Goal: Task Accomplishment & Management: Manage account settings

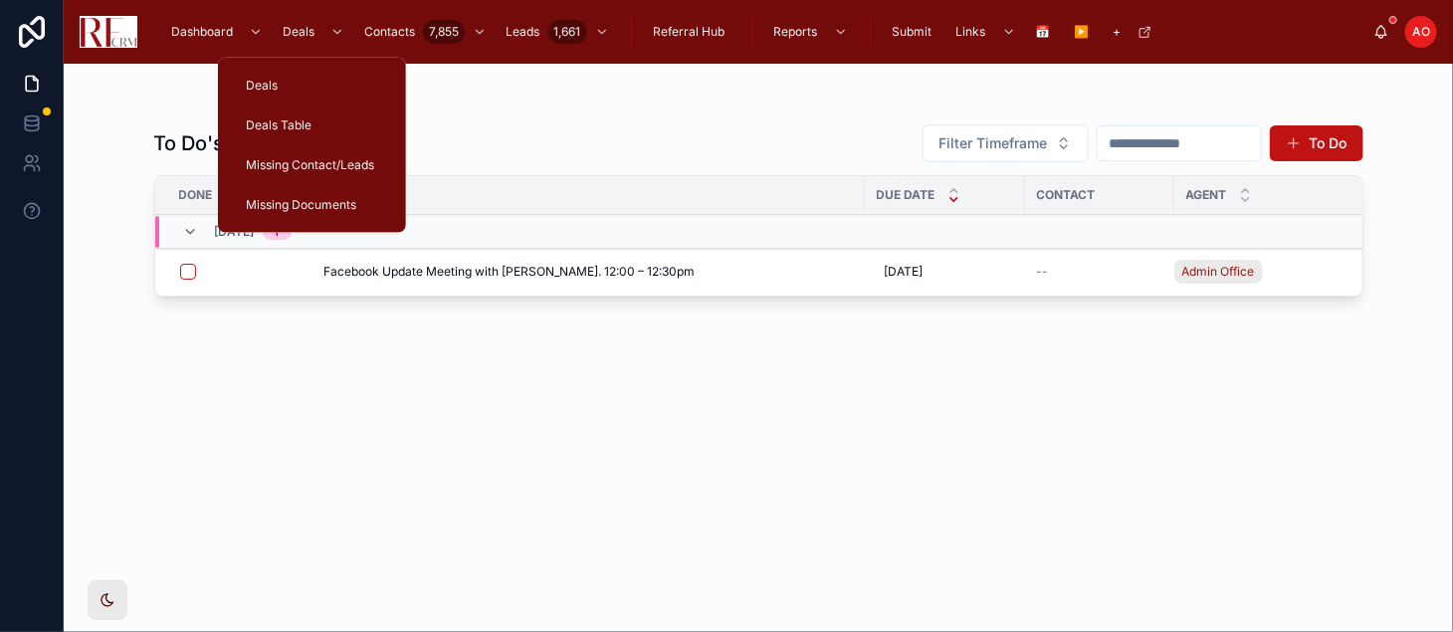
click at [270, 120] on span "Deals Table" at bounding box center [279, 125] width 66 height 16
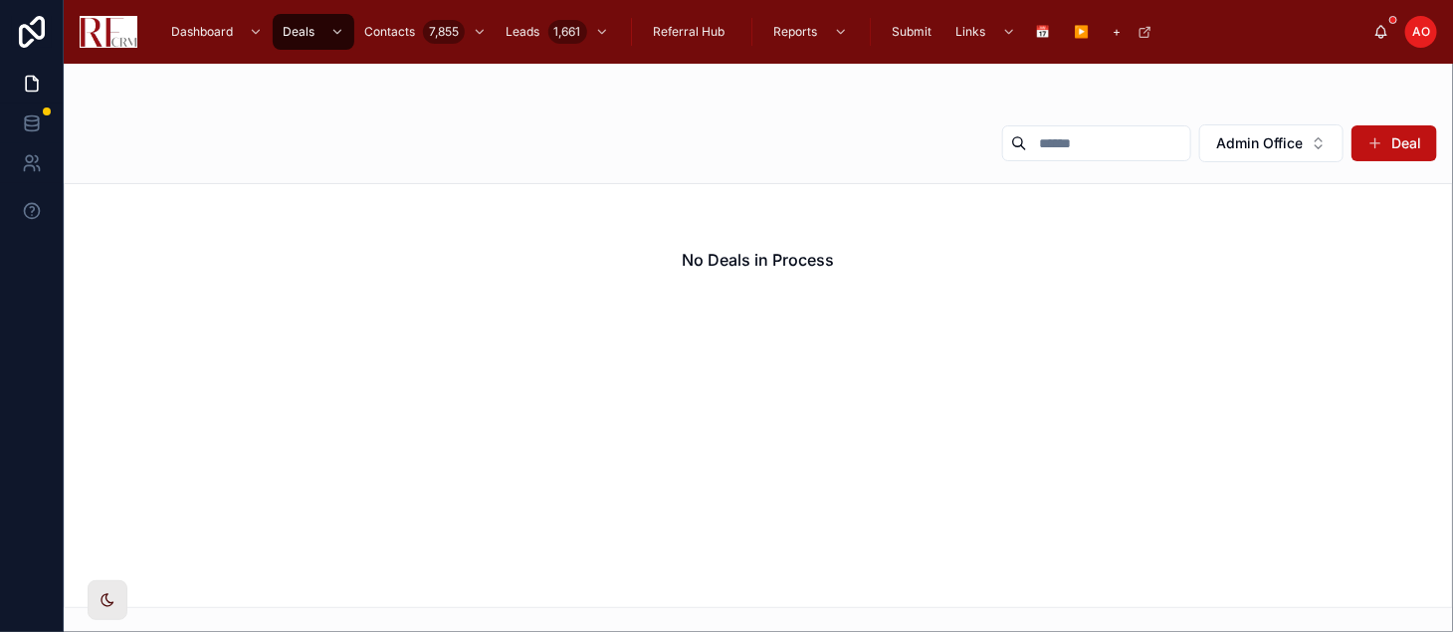
click at [1312, 144] on button "Admin Office" at bounding box center [1271, 143] width 144 height 38
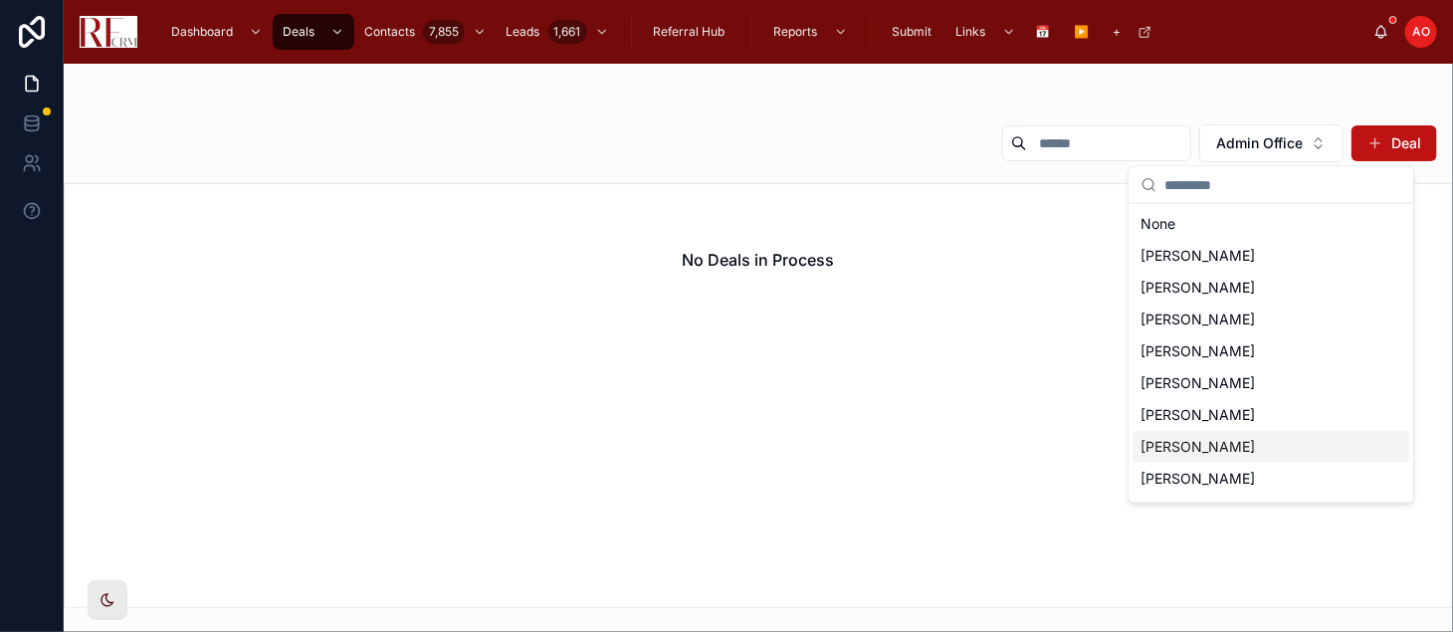
click at [1230, 455] on span "[PERSON_NAME]" at bounding box center [1199, 447] width 114 height 20
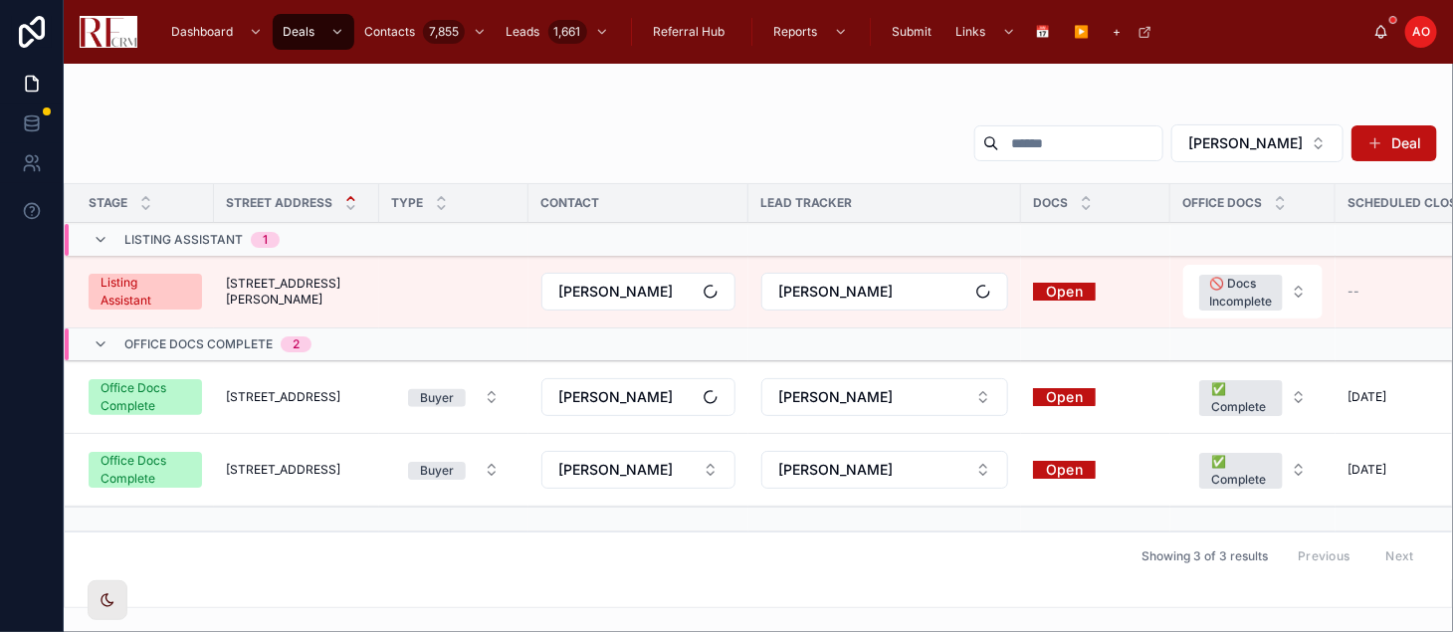
click at [318, 393] on span "[STREET_ADDRESS]" at bounding box center [283, 397] width 114 height 16
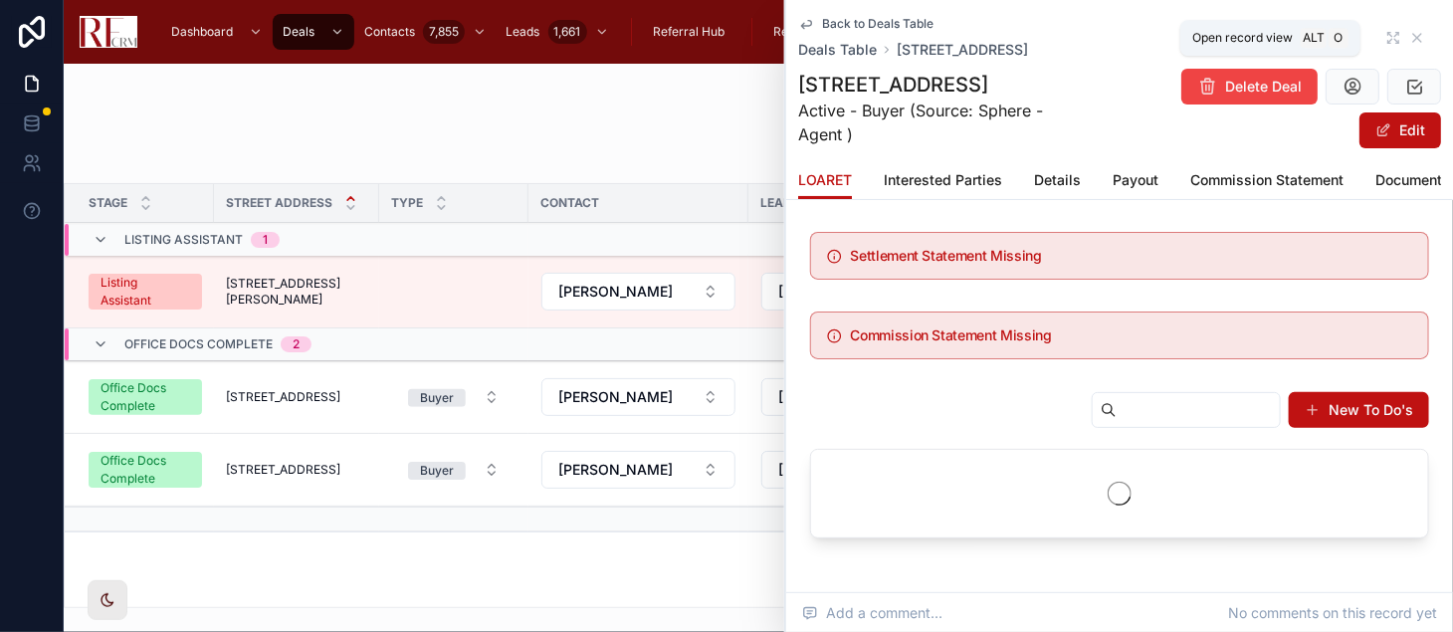
click at [1385, 35] on icon at bounding box center [1393, 38] width 16 height 16
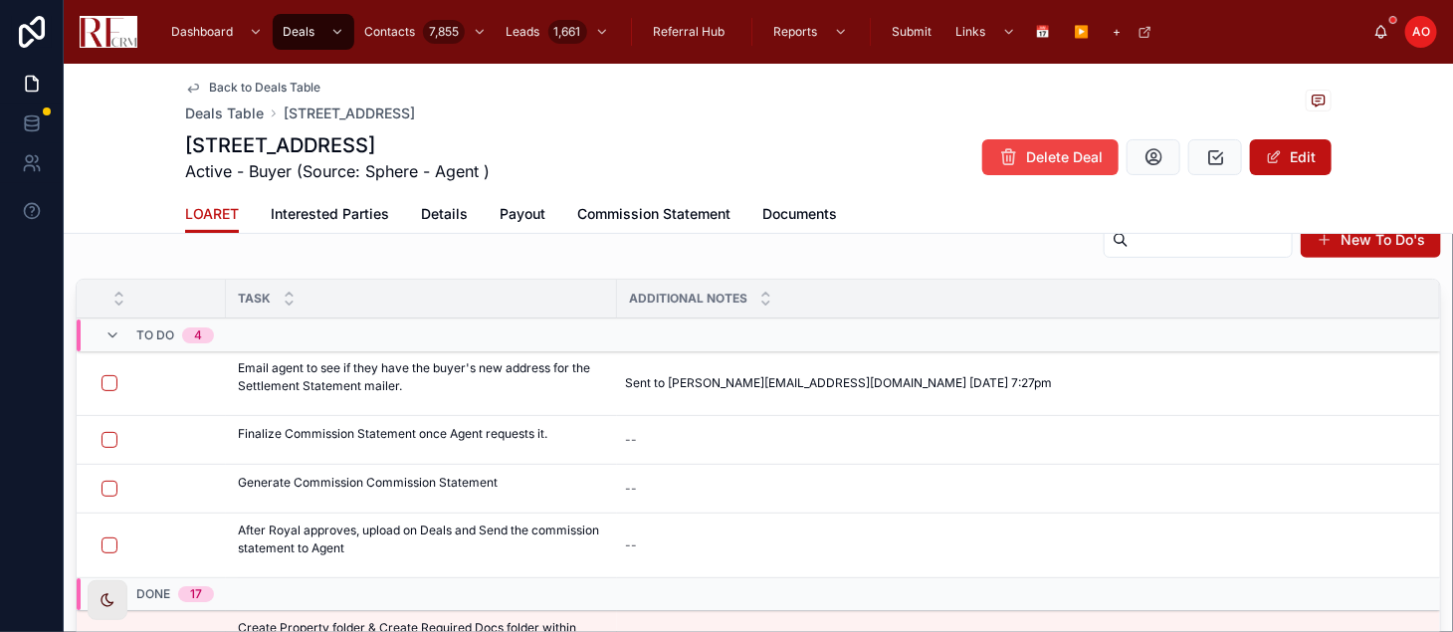
scroll to position [210, 0]
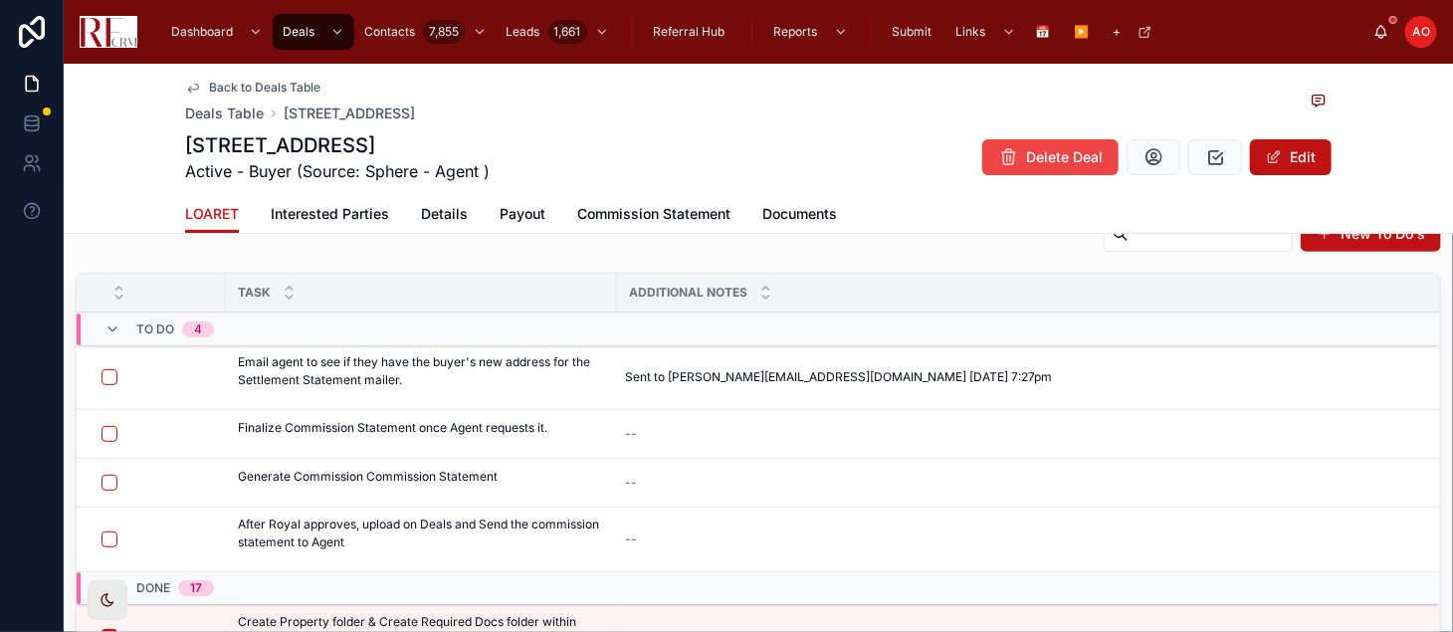
click at [631, 218] on span "Commission Statement" at bounding box center [653, 214] width 153 height 20
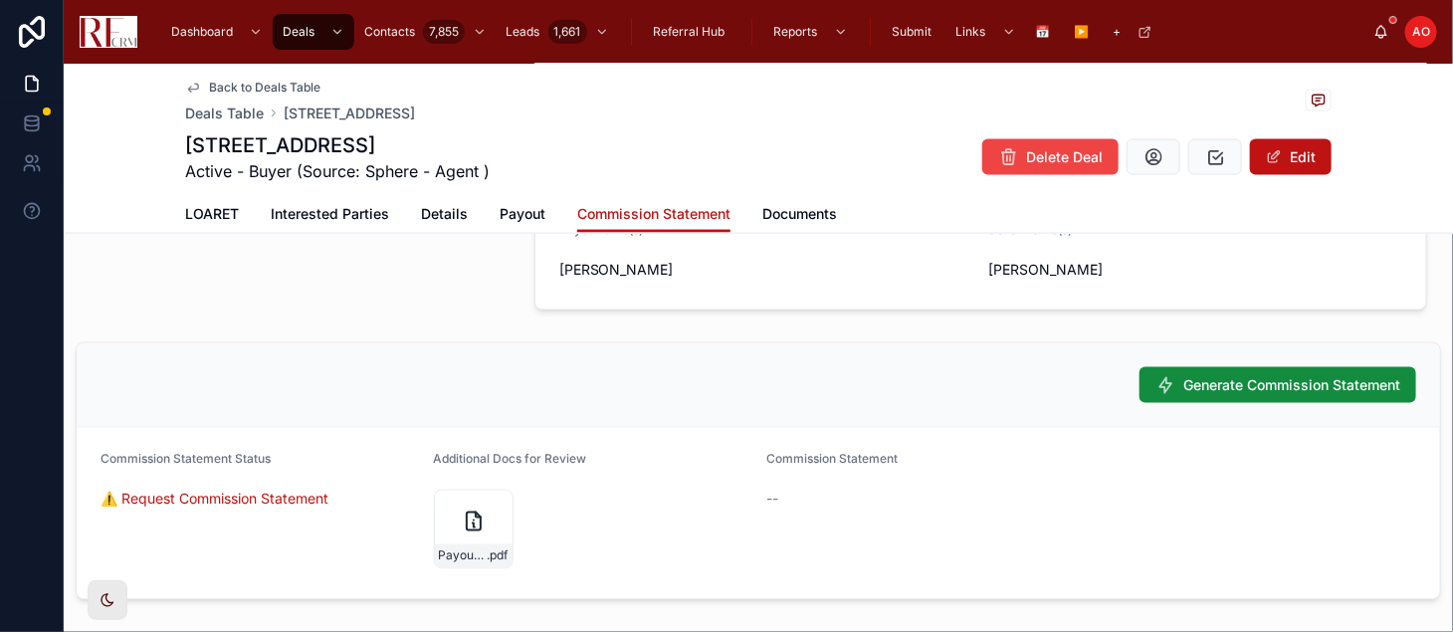
scroll to position [1224, 0]
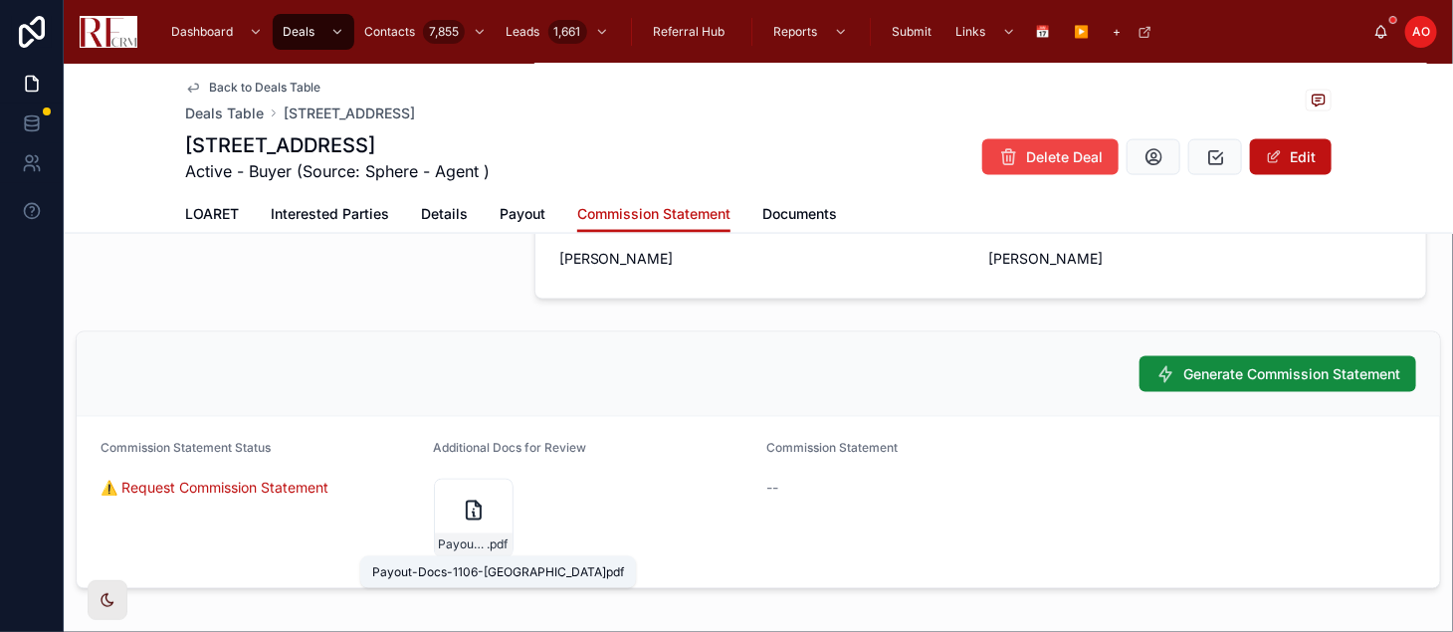
click at [488, 548] on span ".pdf" at bounding box center [498, 545] width 21 height 16
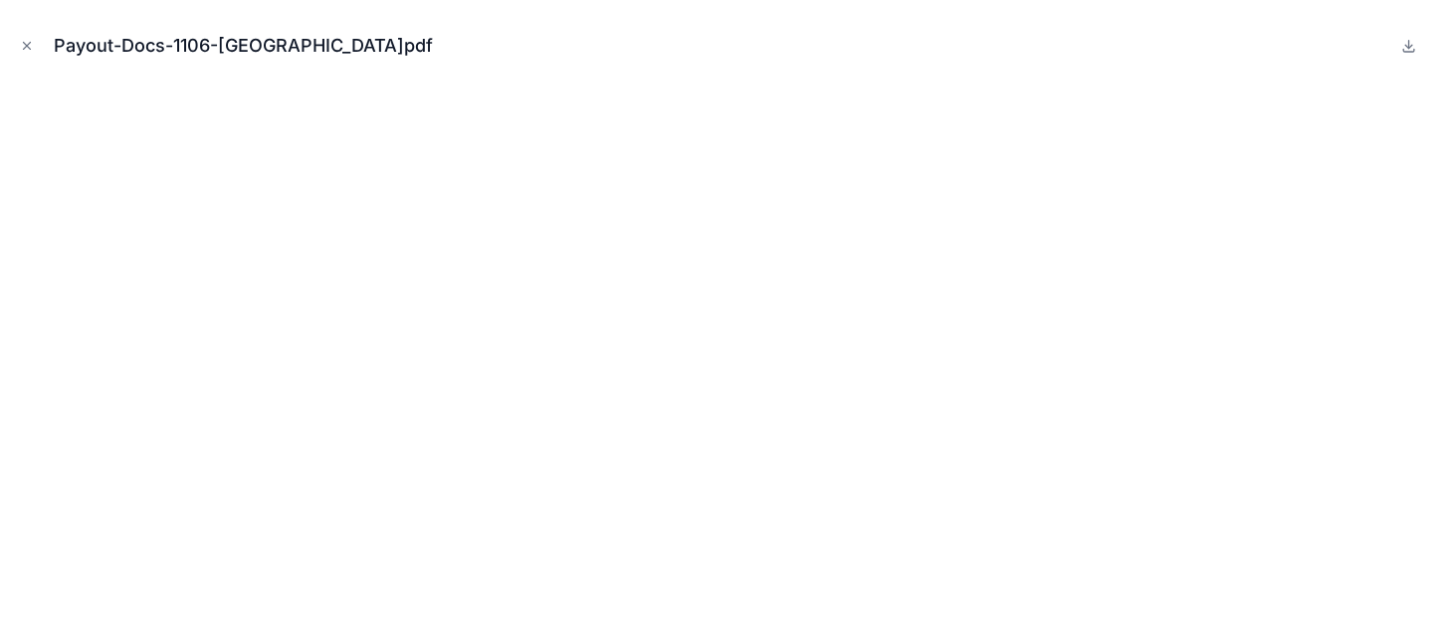
click at [34, 47] on button "Close modal" at bounding box center [27, 46] width 22 height 22
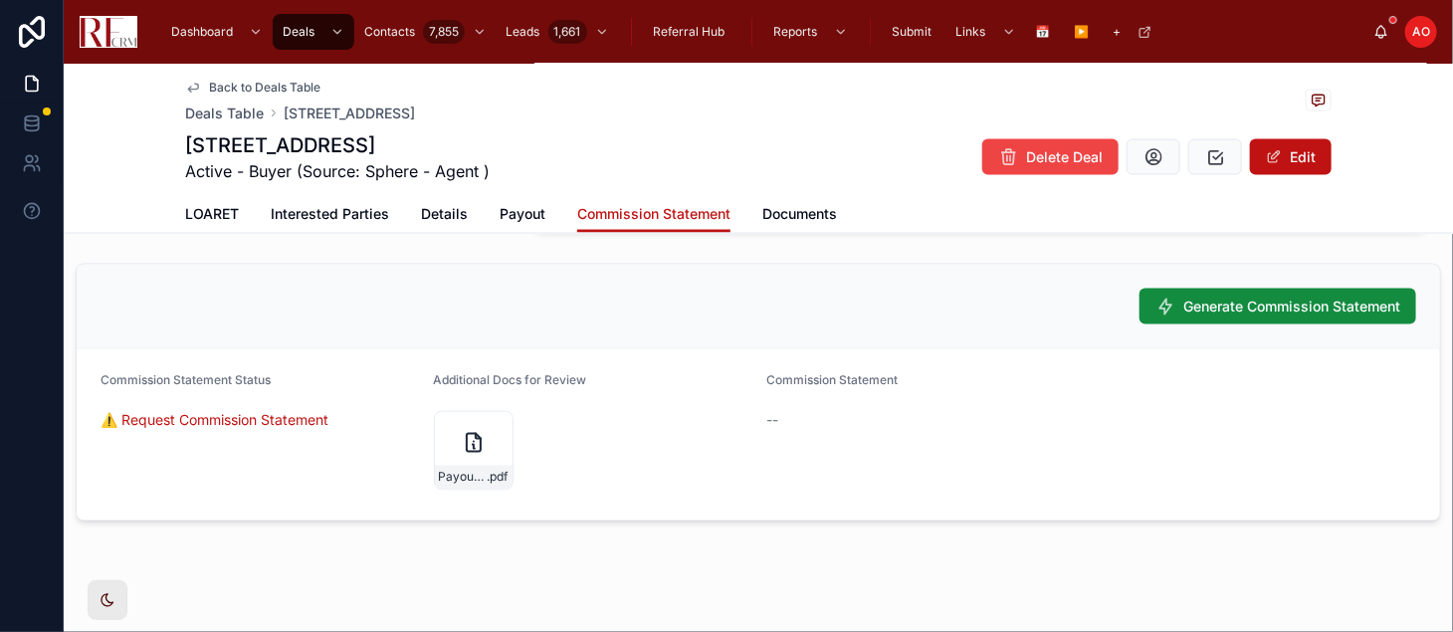
scroll to position [1315, 0]
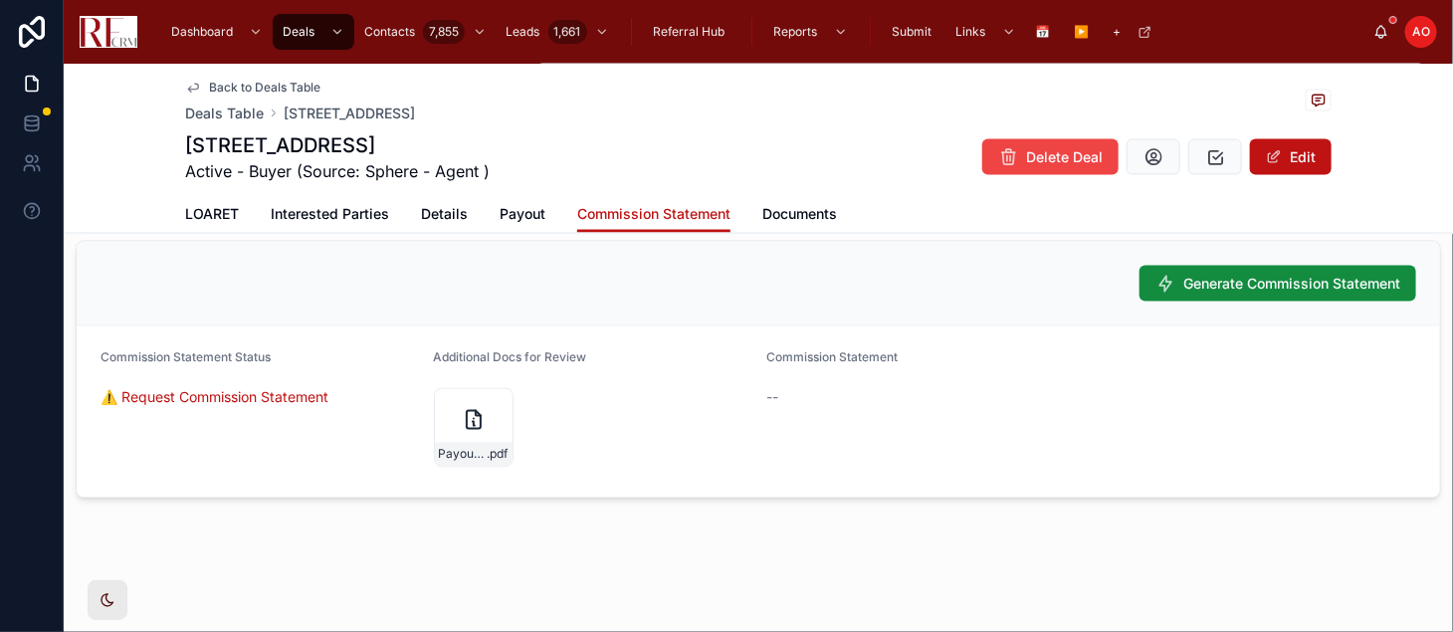
click at [1234, 267] on button "Generate Commission Statement" at bounding box center [1278, 284] width 277 height 36
click at [1310, 169] on button "Edit" at bounding box center [1291, 157] width 82 height 36
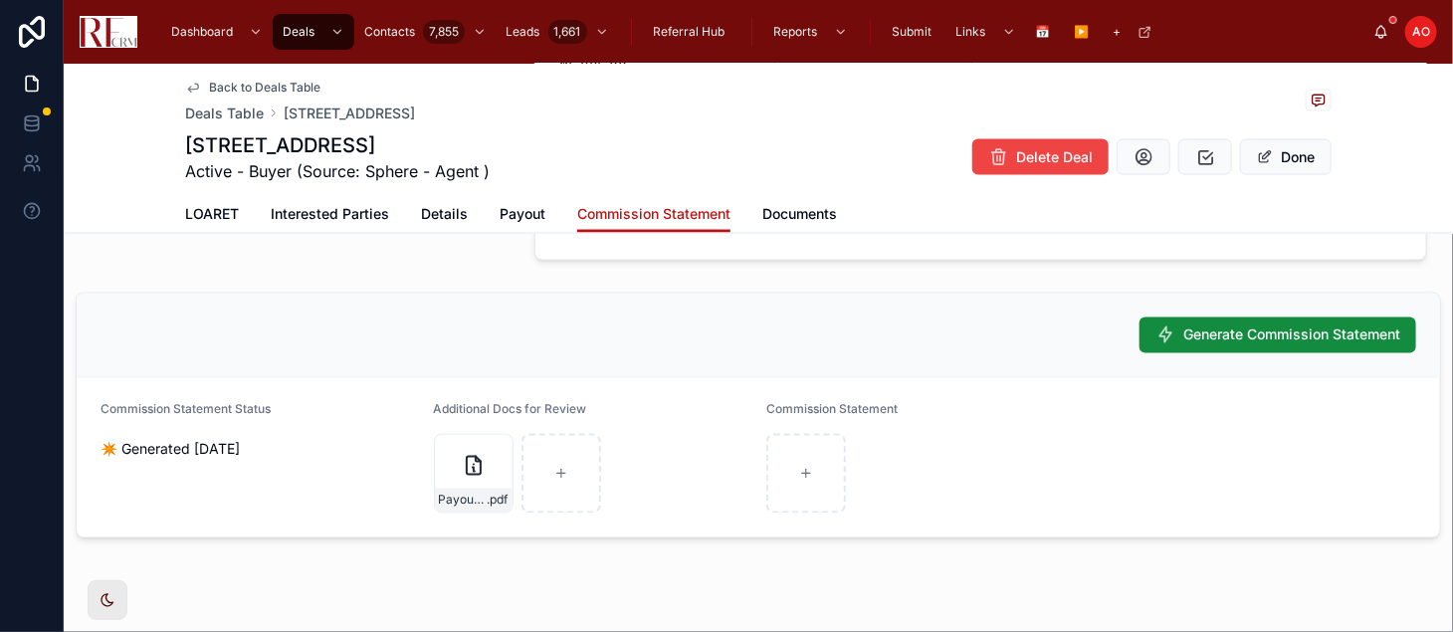
scroll to position [1347, 0]
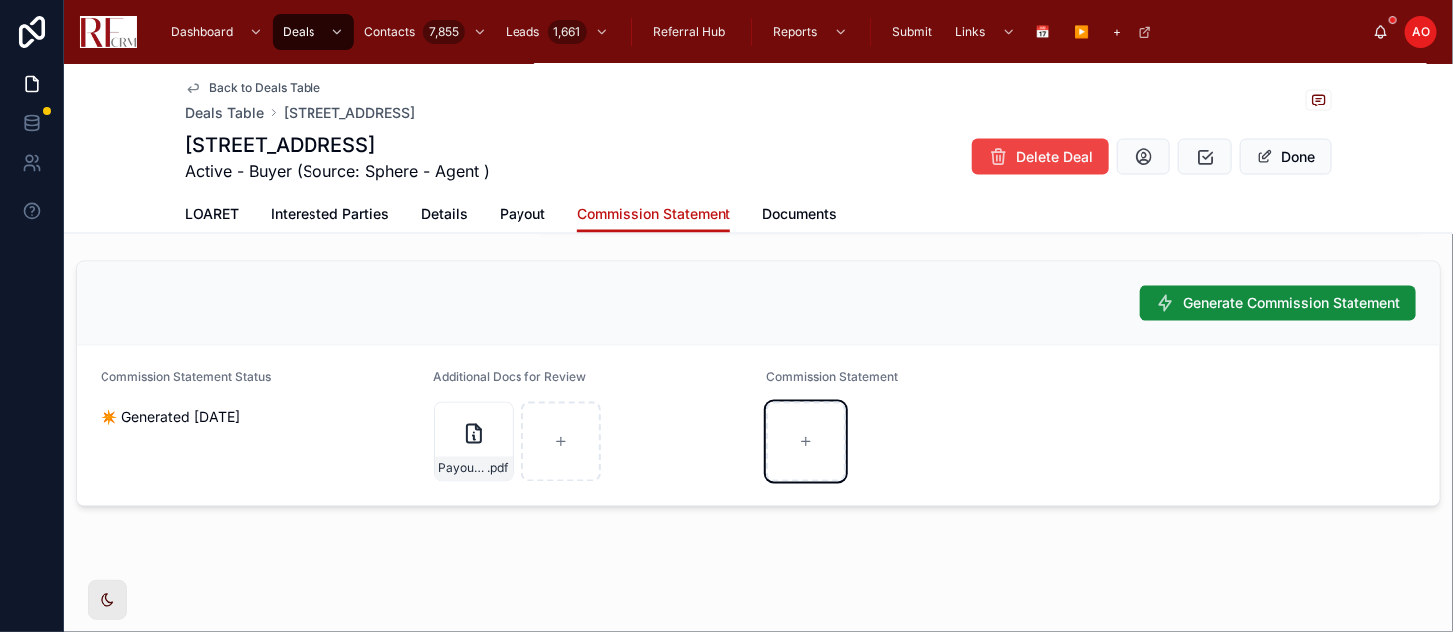
click at [787, 436] on div at bounding box center [806, 442] width 80 height 80
type input "**********"
click at [208, 218] on span "LOARET" at bounding box center [212, 214] width 54 height 20
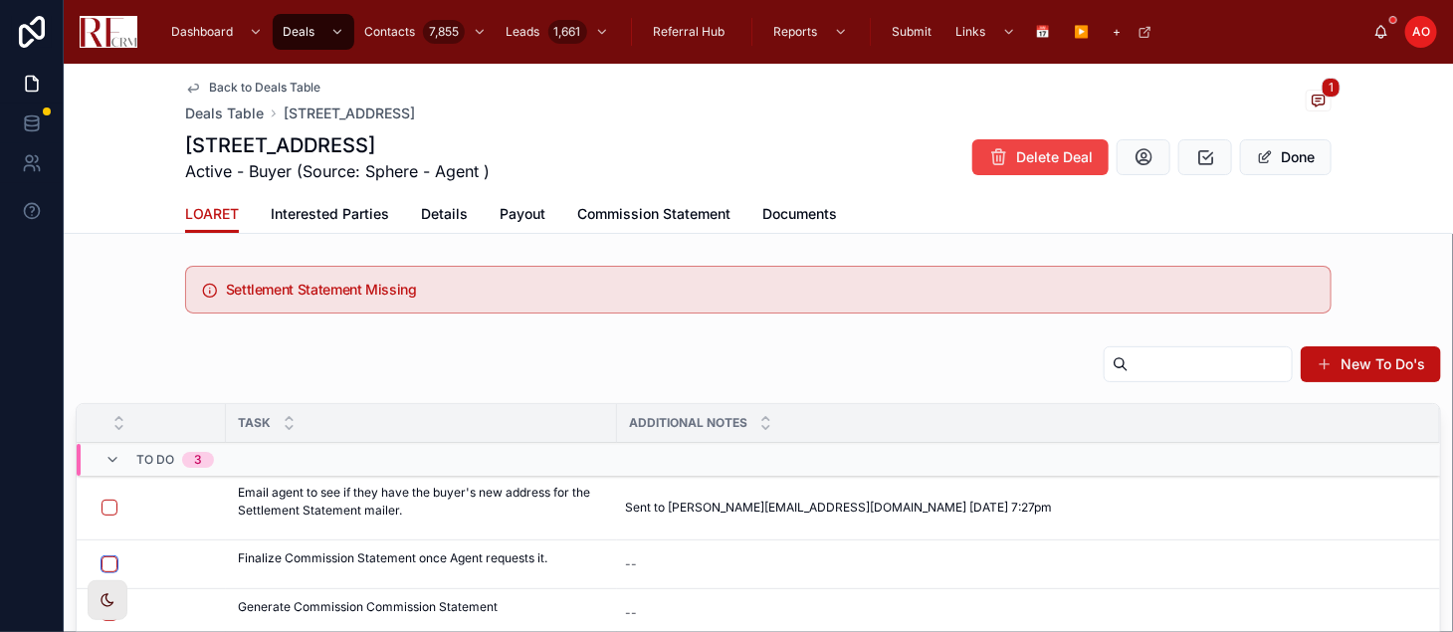
click at [109, 562] on button "button" at bounding box center [110, 564] width 16 height 16
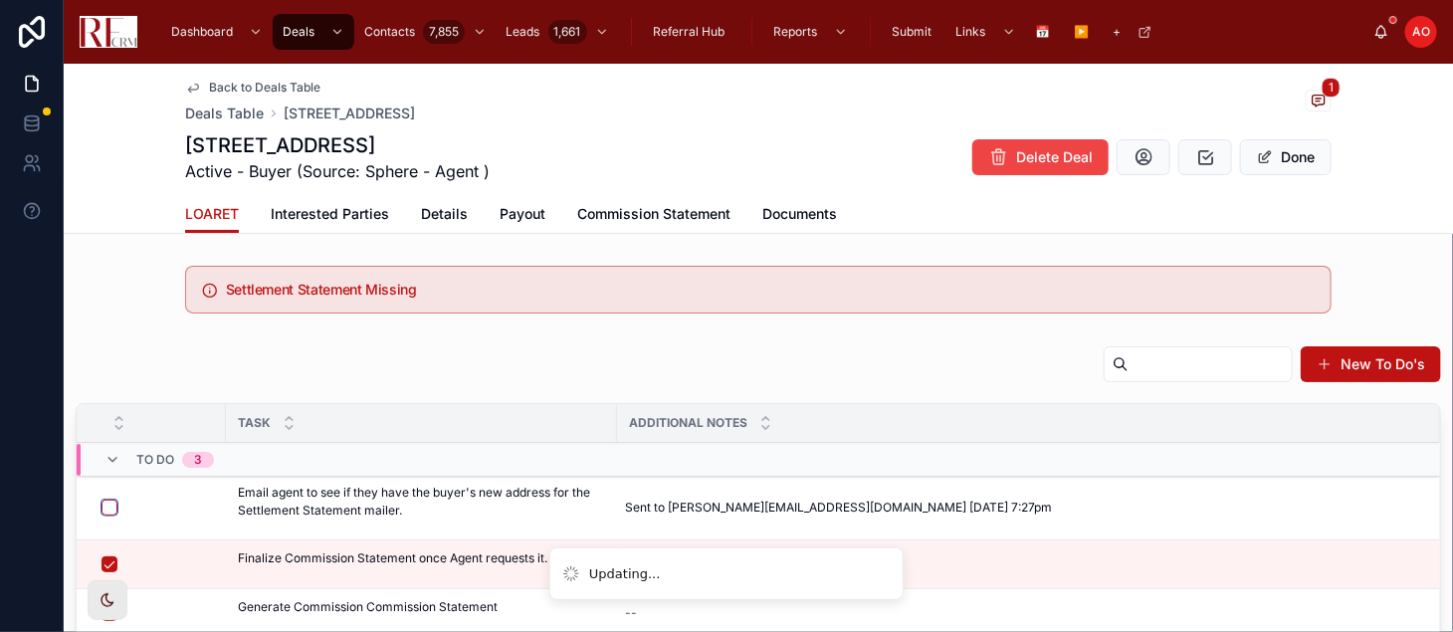
click at [105, 500] on button "button" at bounding box center [110, 508] width 16 height 16
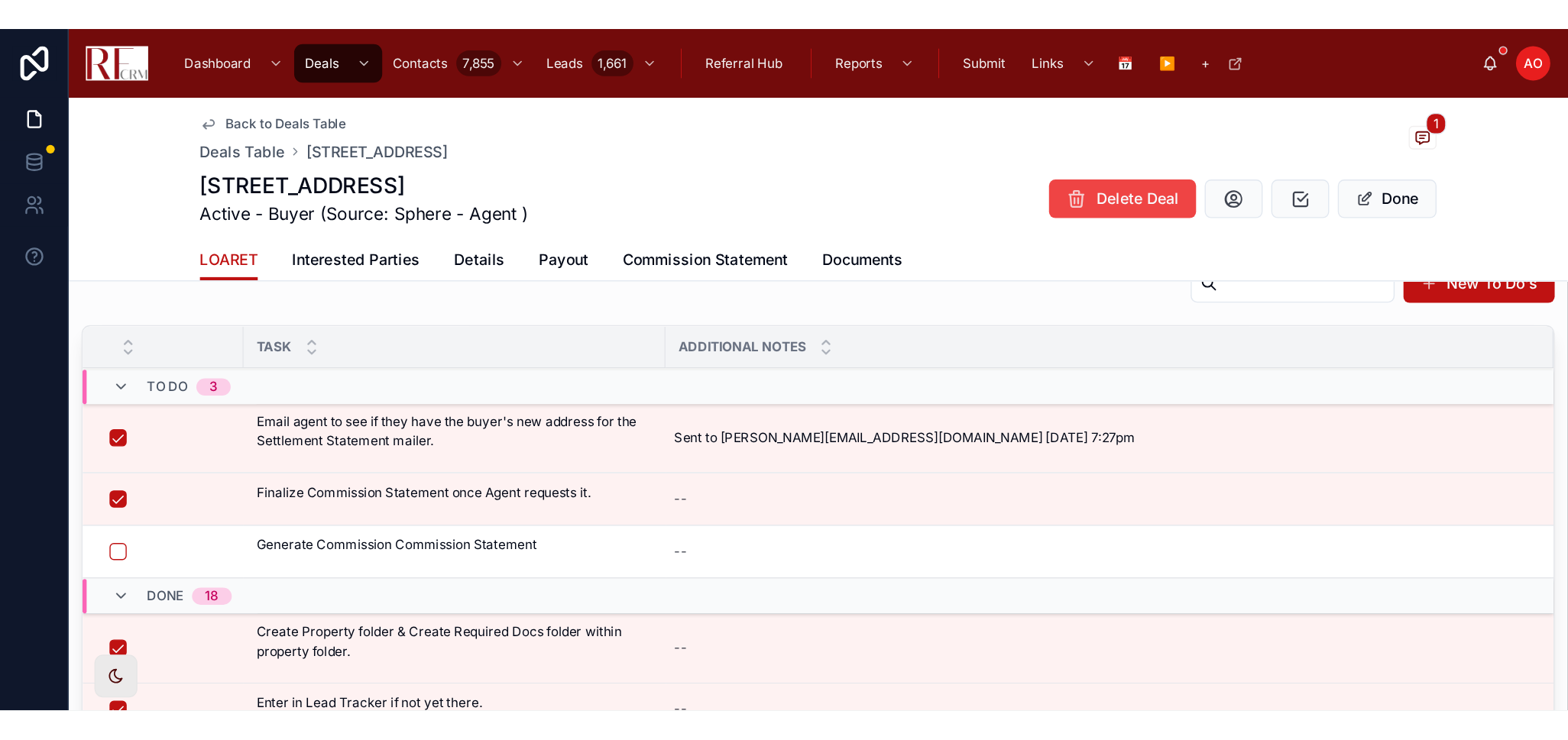
scroll to position [101, 0]
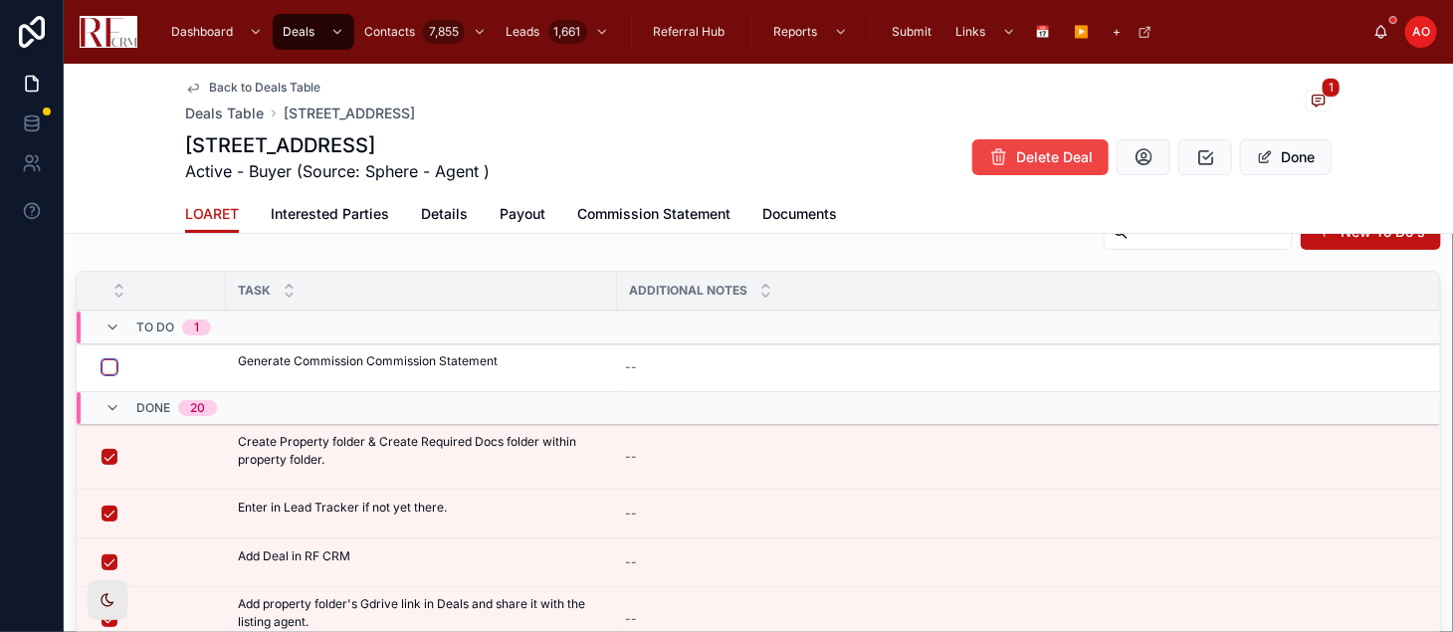
click at [106, 369] on button "button" at bounding box center [110, 367] width 16 height 16
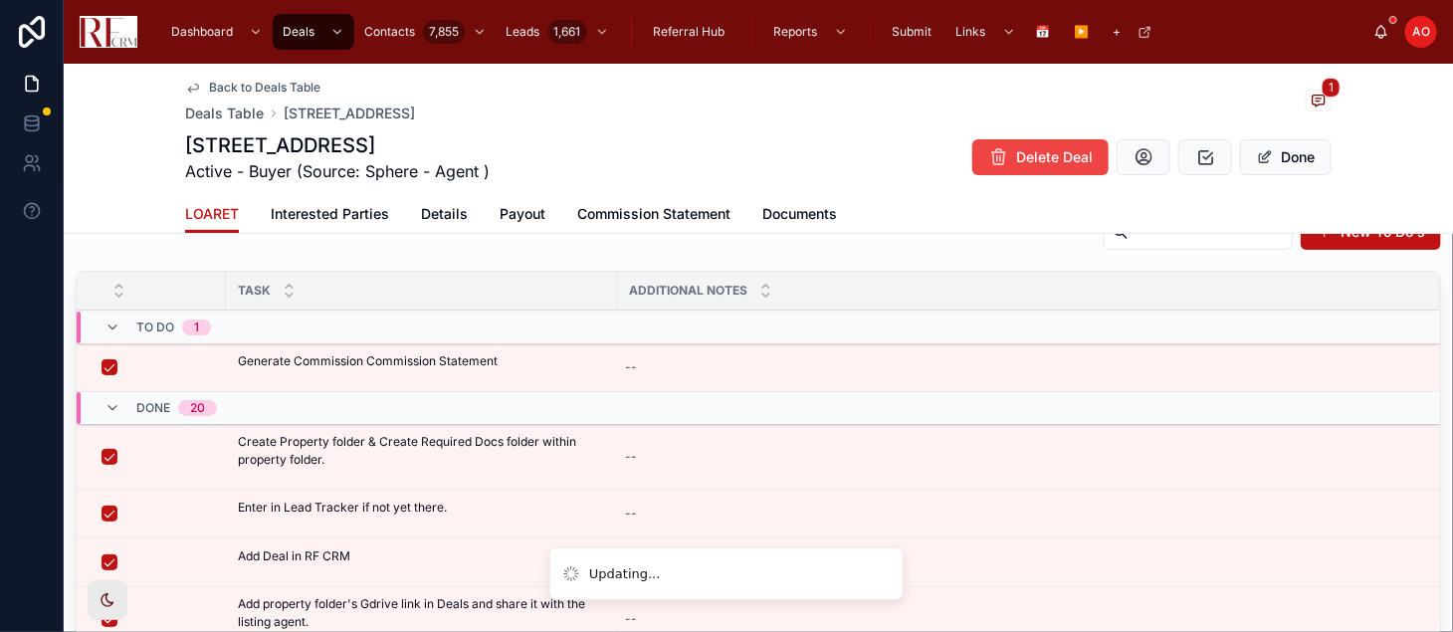
click at [906, 250] on div "New To Do's" at bounding box center [759, 236] width 1366 height 46
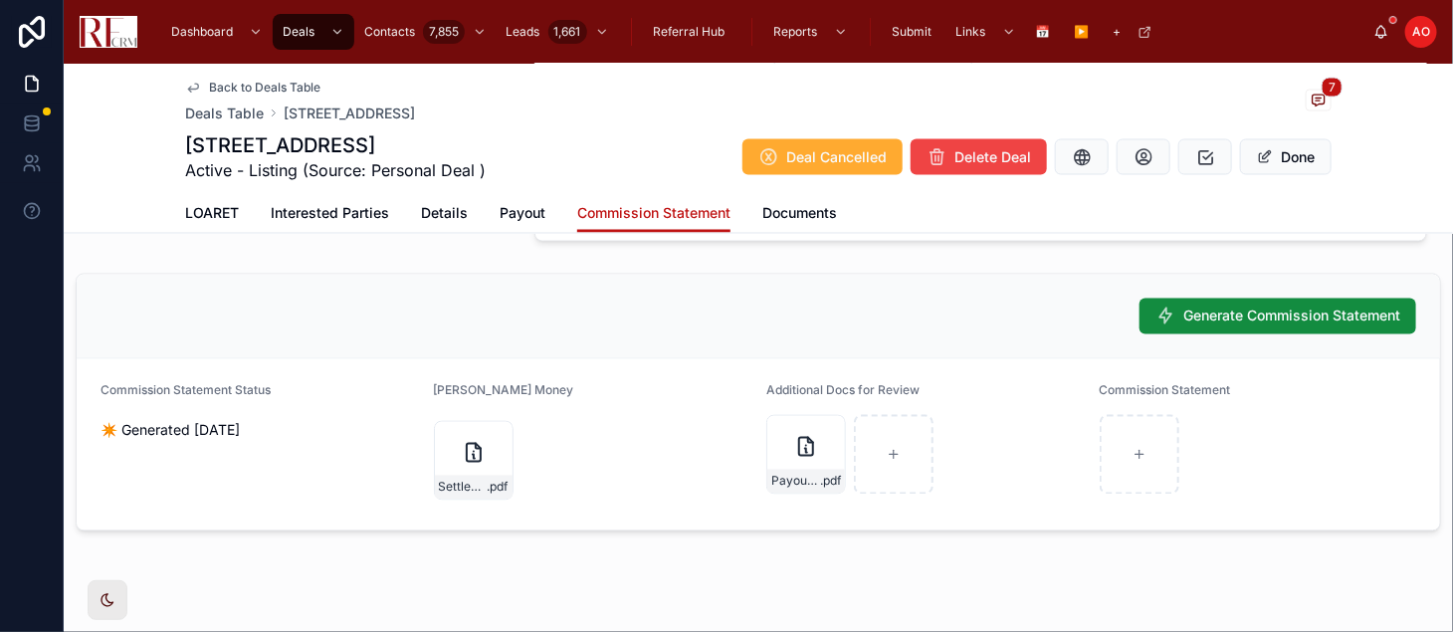
scroll to position [1466, 0]
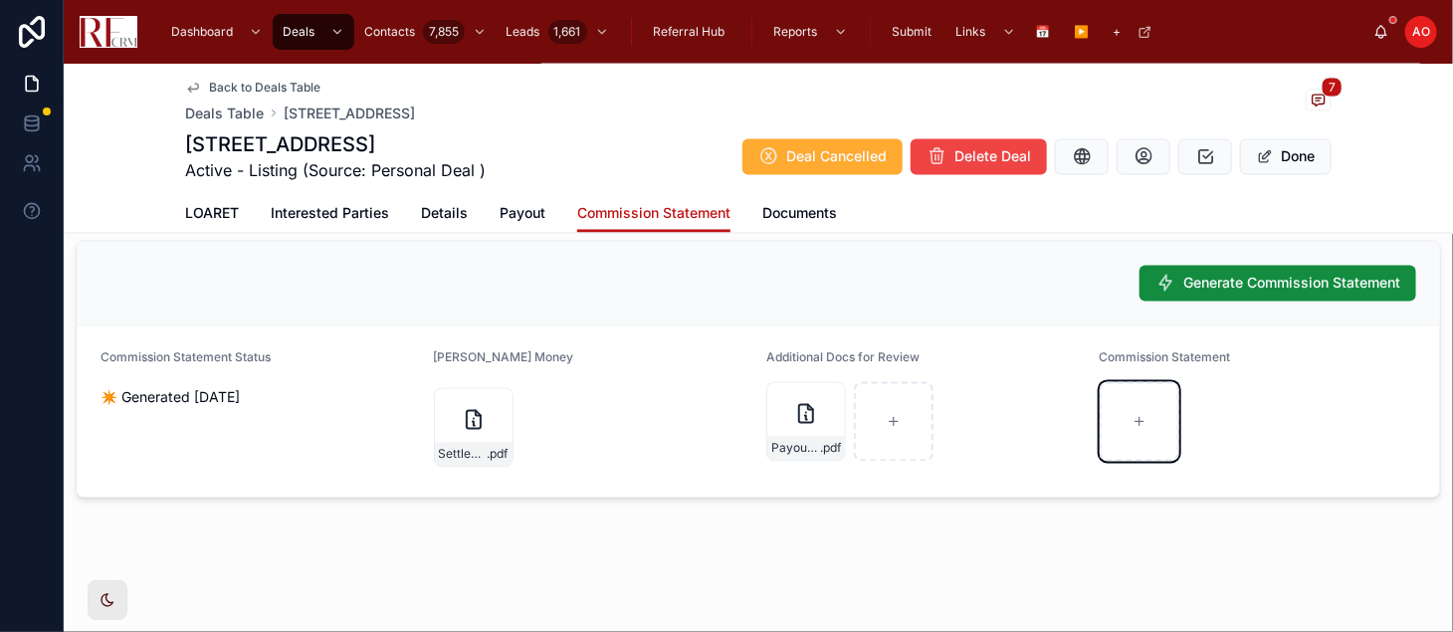
click at [1130, 453] on div at bounding box center [1140, 422] width 80 height 80
type input "**********"
click at [1284, 156] on button "Done" at bounding box center [1286, 157] width 92 height 36
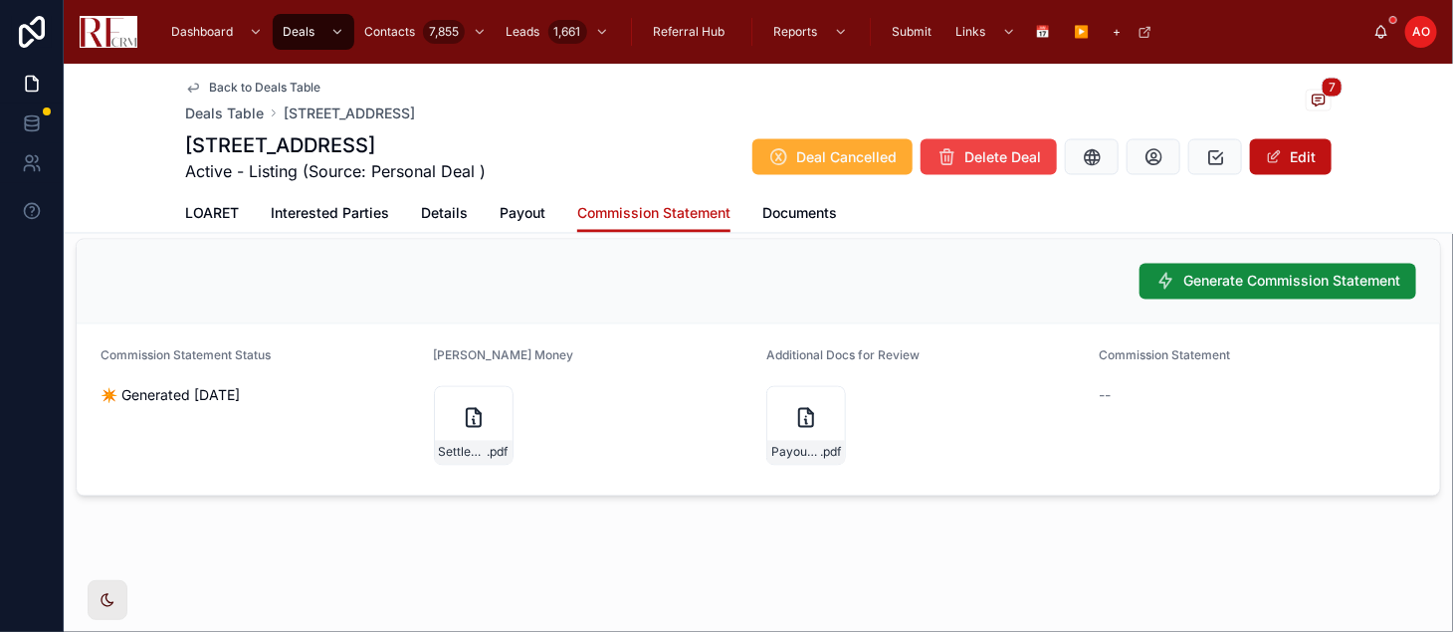
scroll to position [1410, 0]
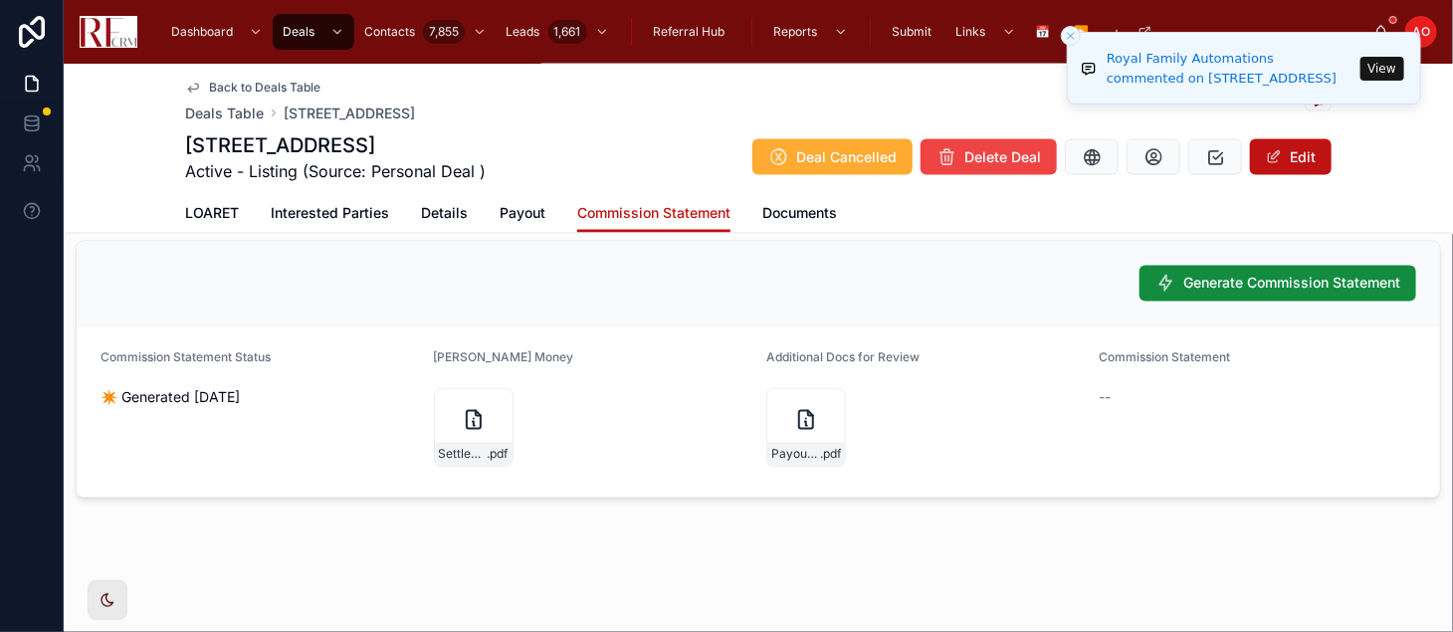
click at [223, 211] on span "LOARET" at bounding box center [212, 214] width 54 height 20
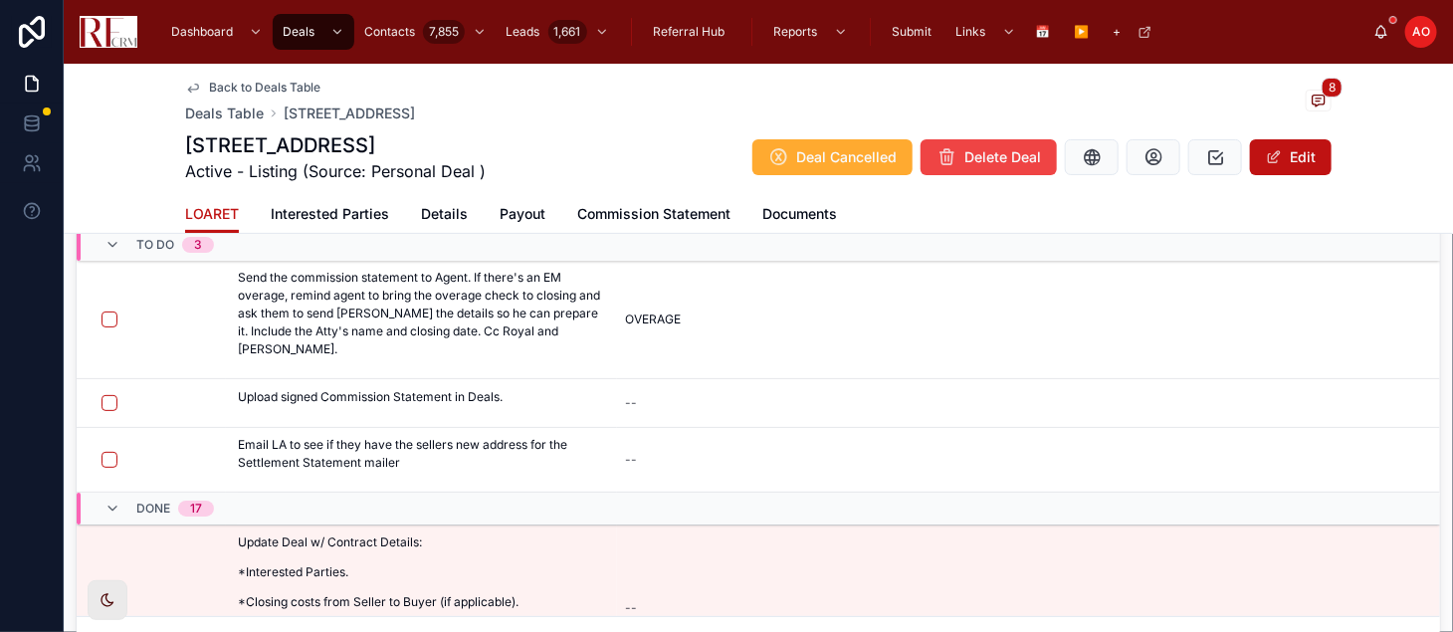
scroll to position [204, 0]
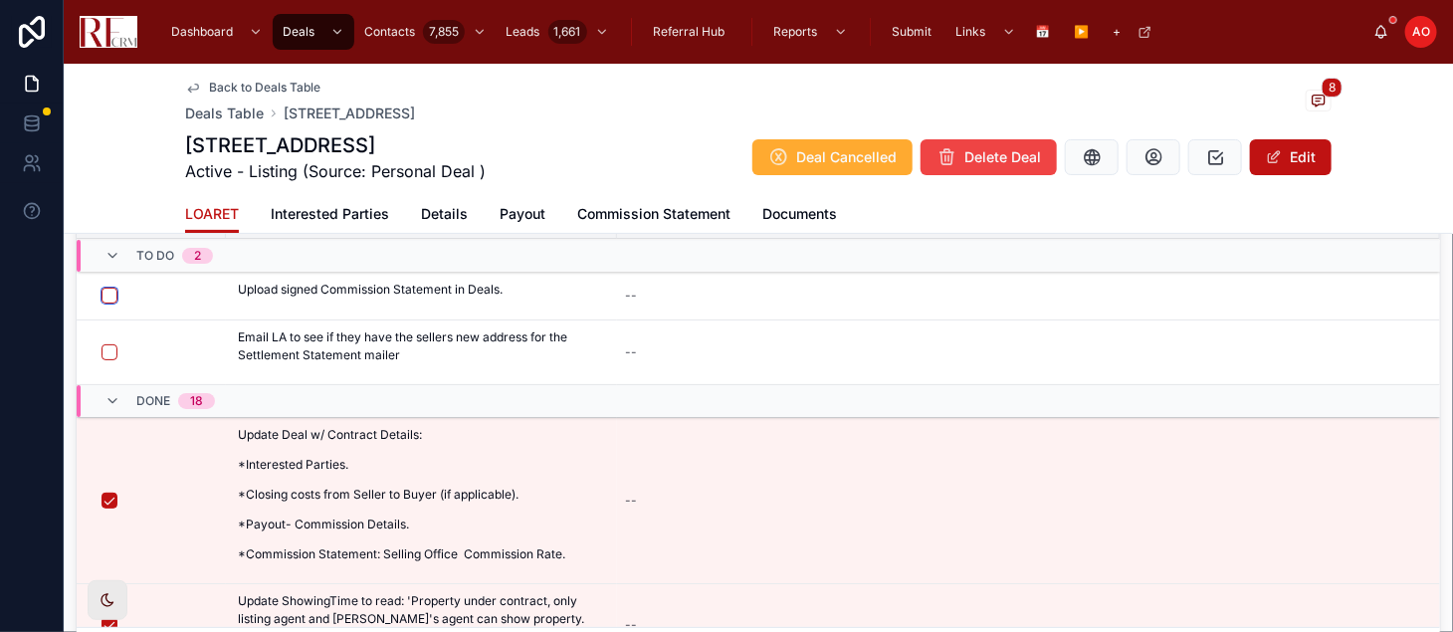
click at [103, 300] on button "button" at bounding box center [110, 296] width 16 height 16
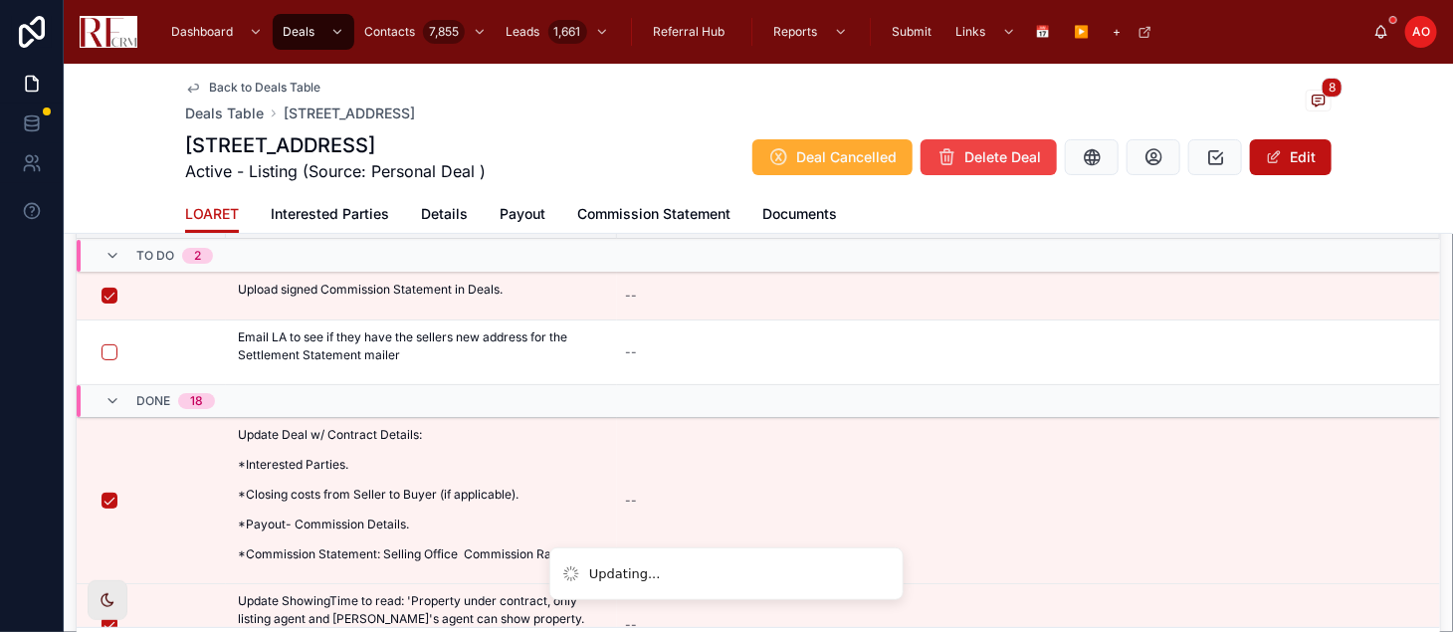
click at [432, 216] on span "Details" at bounding box center [444, 214] width 47 height 20
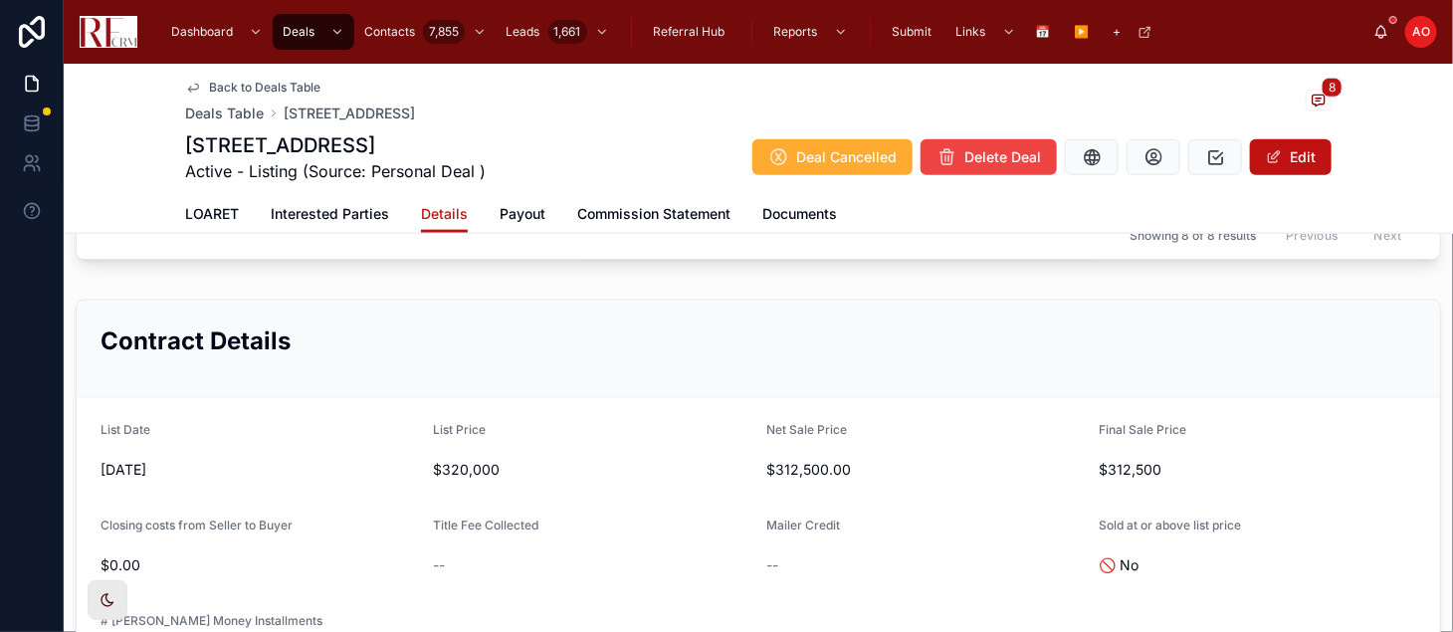
scroll to position [795, 0]
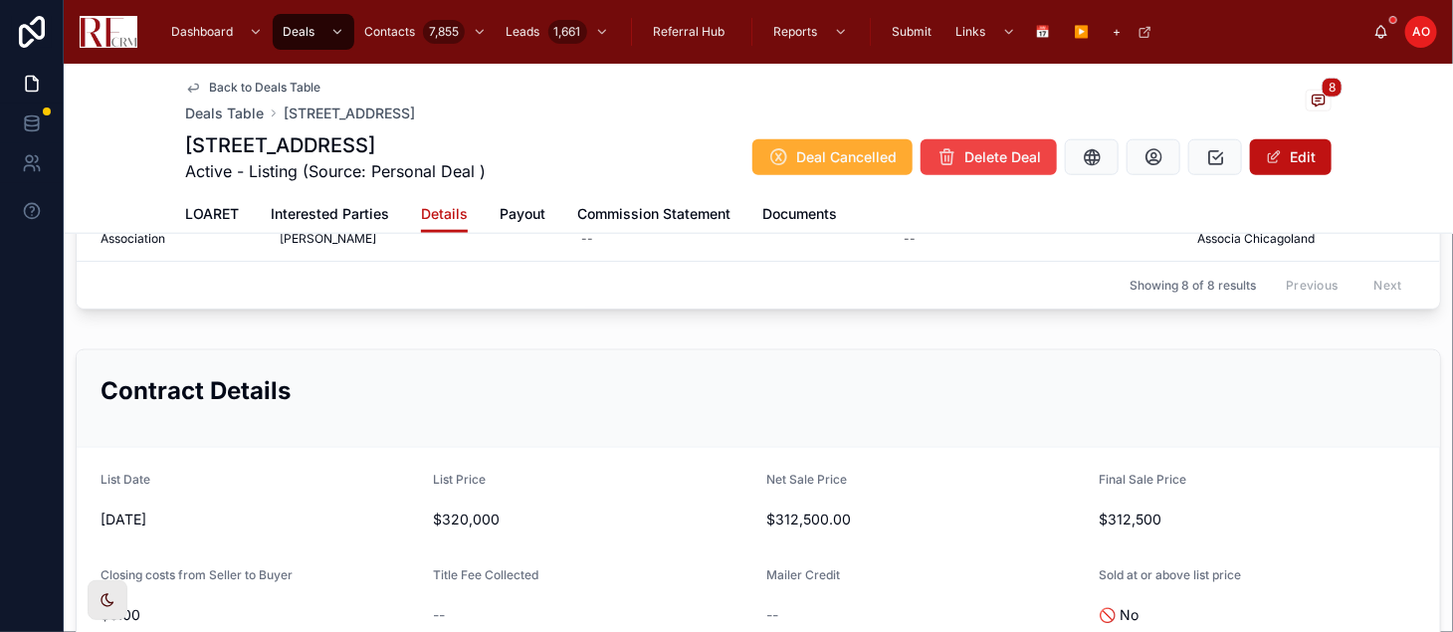
click at [189, 197] on link "LOARET" at bounding box center [212, 216] width 54 height 40
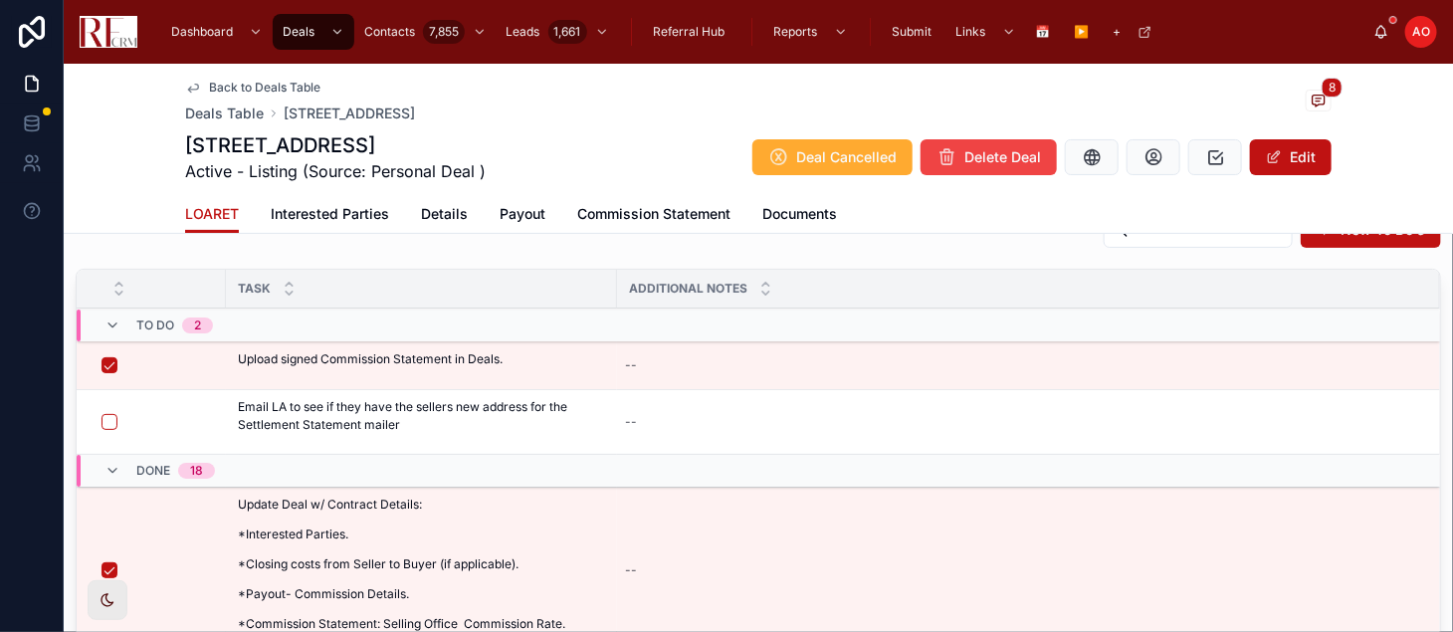
scroll to position [132, 0]
click at [0, 0] on button "Request New Seller Address" at bounding box center [0, 0] width 0 height 0
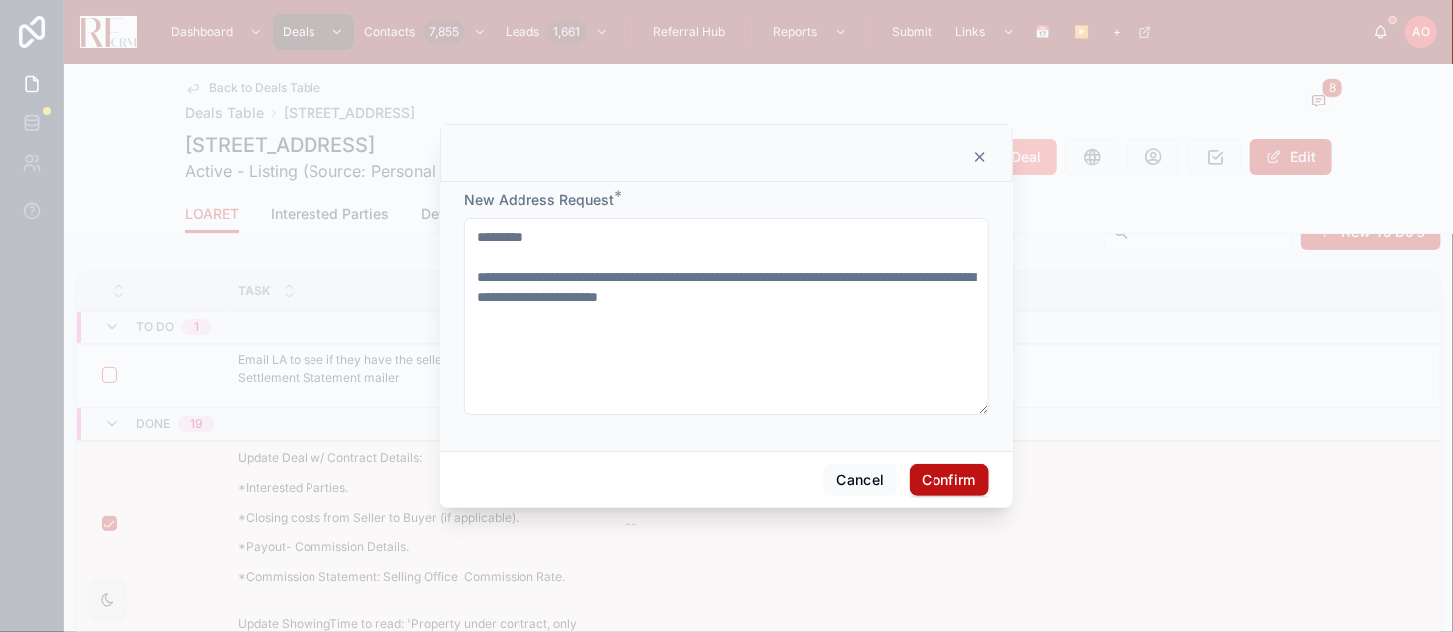
click at [976, 159] on icon at bounding box center [980, 157] width 16 height 16
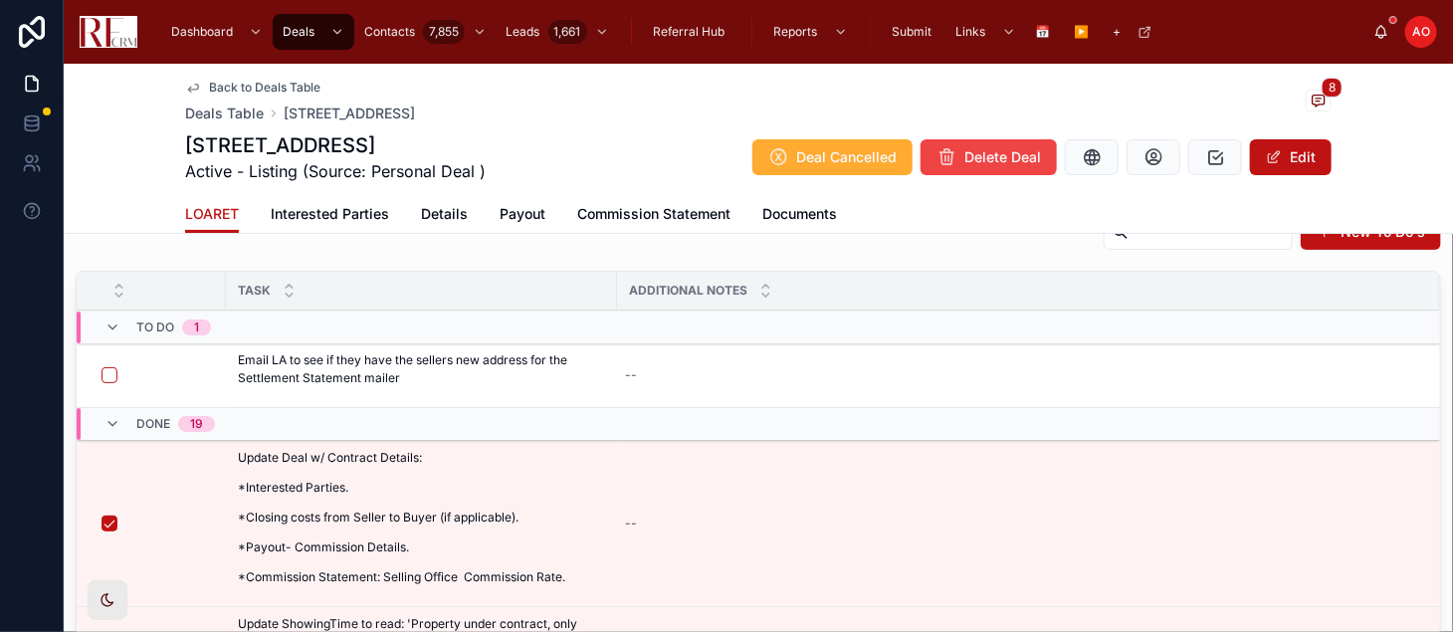
click at [448, 217] on span "Details" at bounding box center [444, 214] width 47 height 20
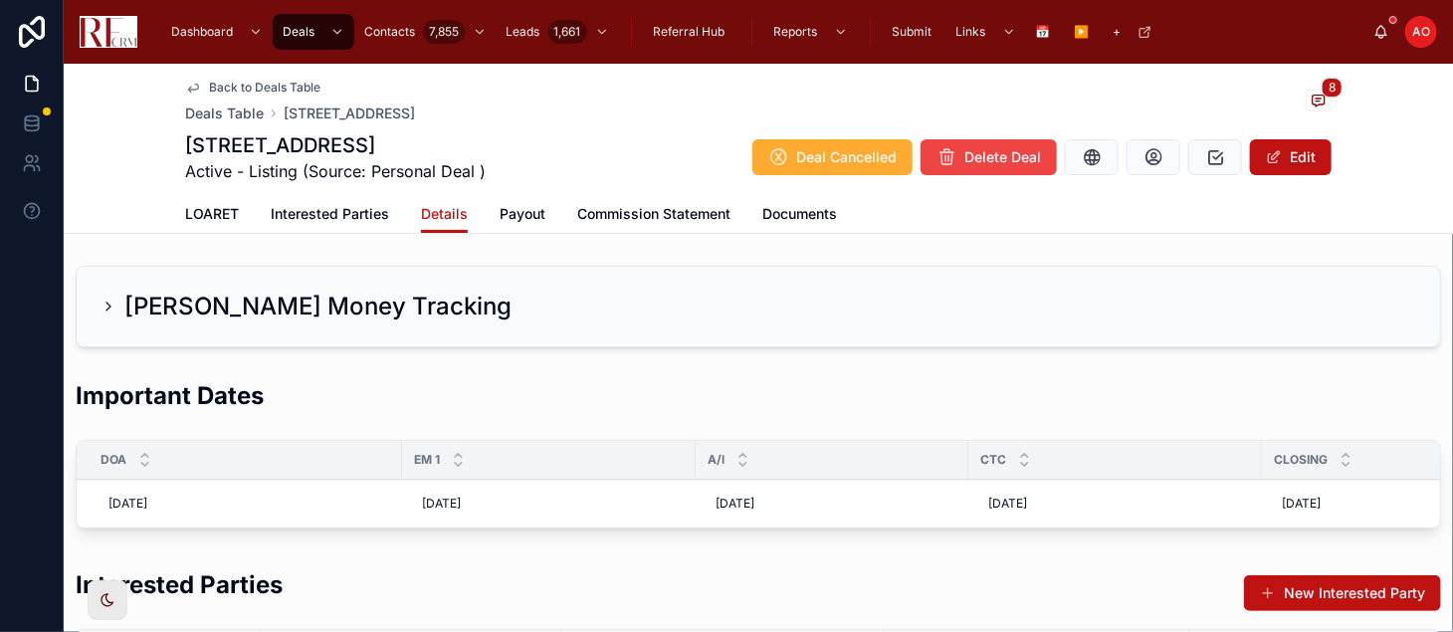
click at [209, 204] on span "LOARET" at bounding box center [212, 214] width 54 height 20
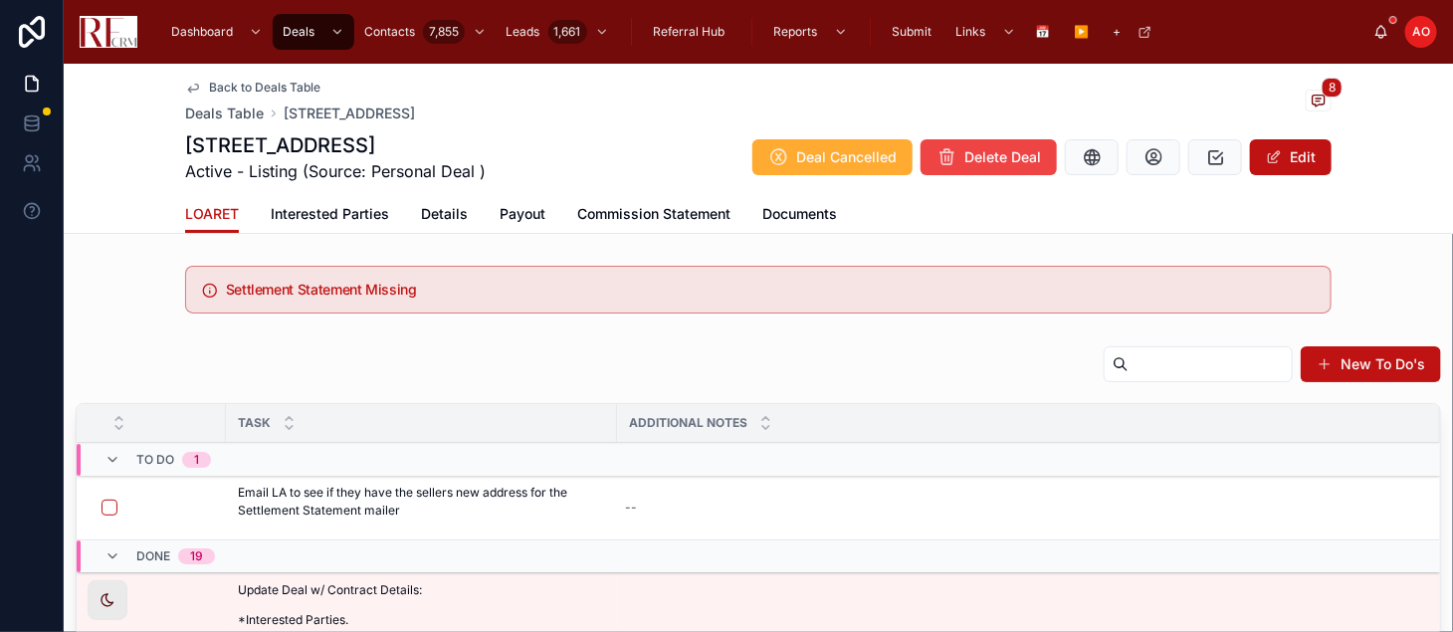
click at [736, 512] on div "--" at bounding box center [1016, 508] width 799 height 32
type textarea "*"
type textarea "********"
click at [869, 530] on icon "submit" at bounding box center [869, 534] width 16 height 16
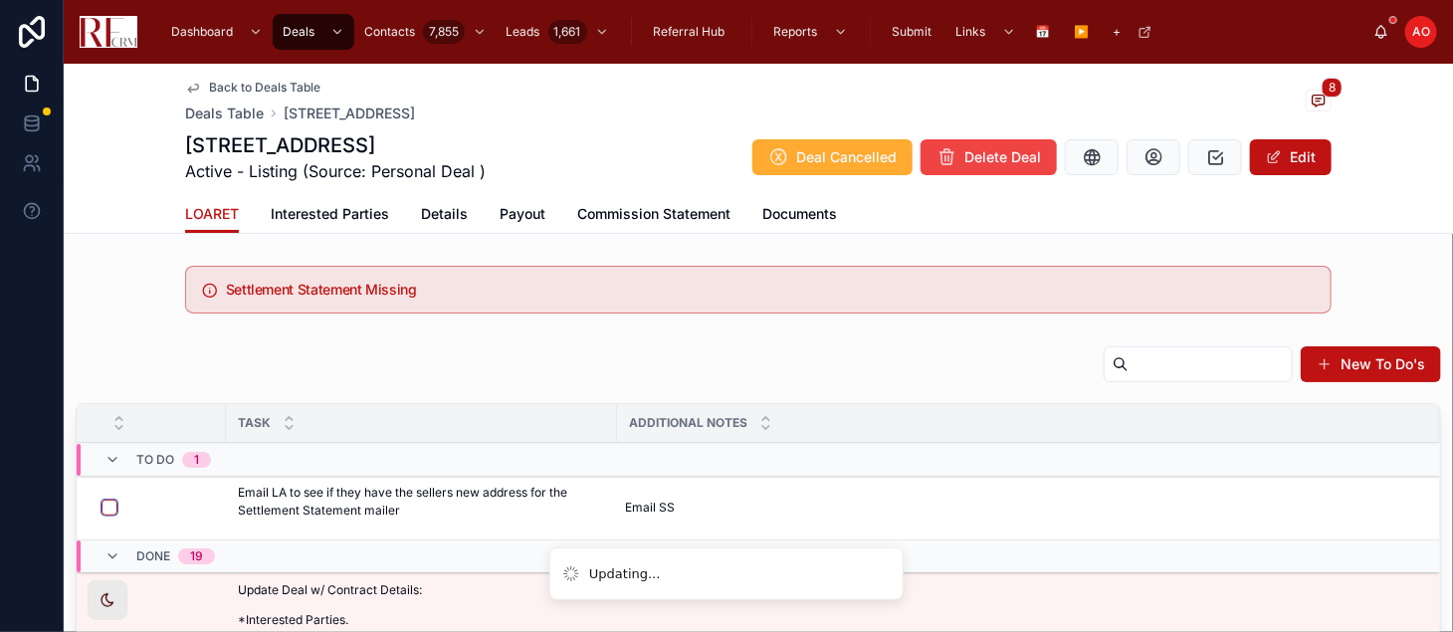
click at [105, 502] on button "button" at bounding box center [110, 508] width 16 height 16
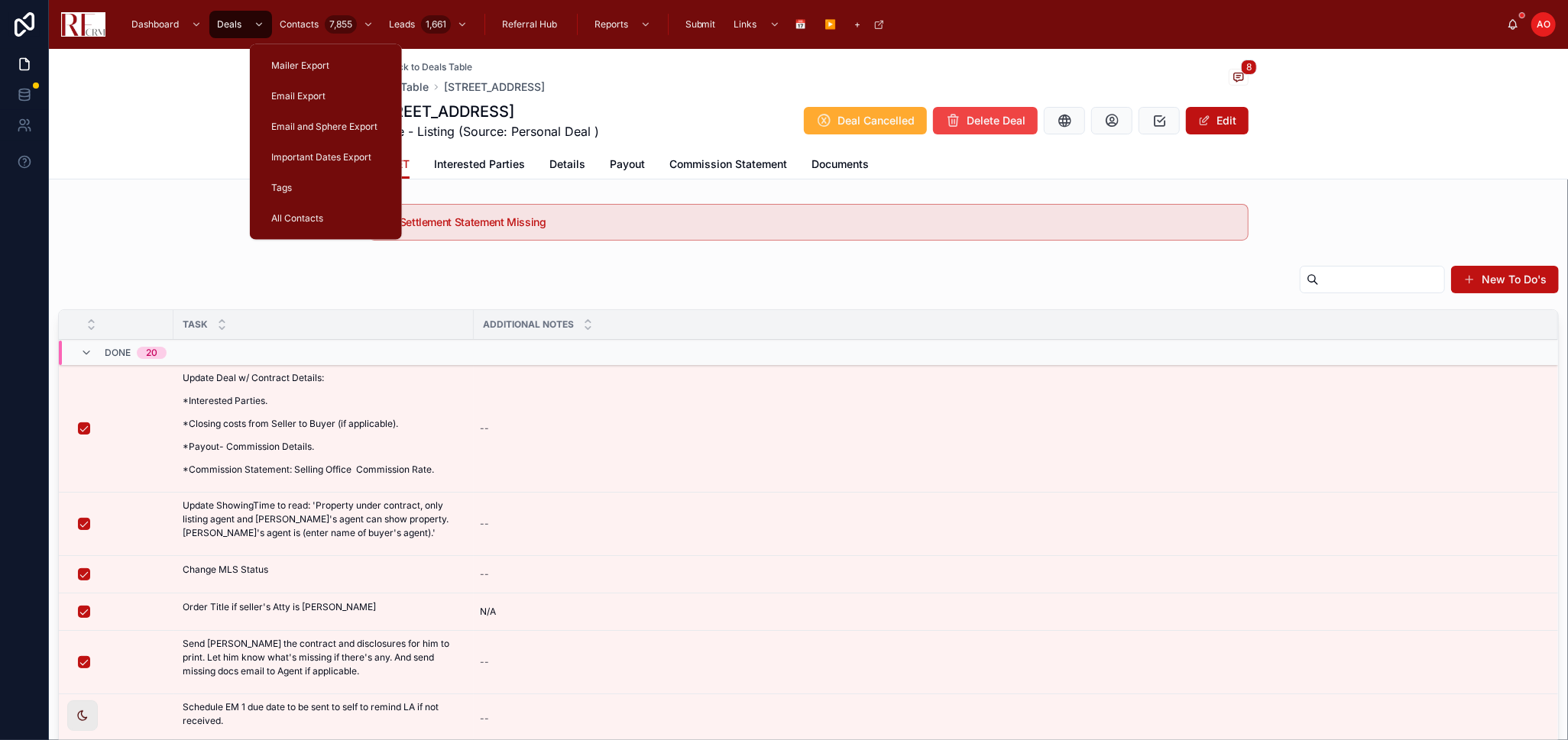
drag, startPoint x: 296, startPoint y: 21, endPoint x: 284, endPoint y: 19, distance: 12.2
click at [296, 21] on span "Contacts" at bounding box center [299, 25] width 39 height 12
